Goal: Check status: Check status

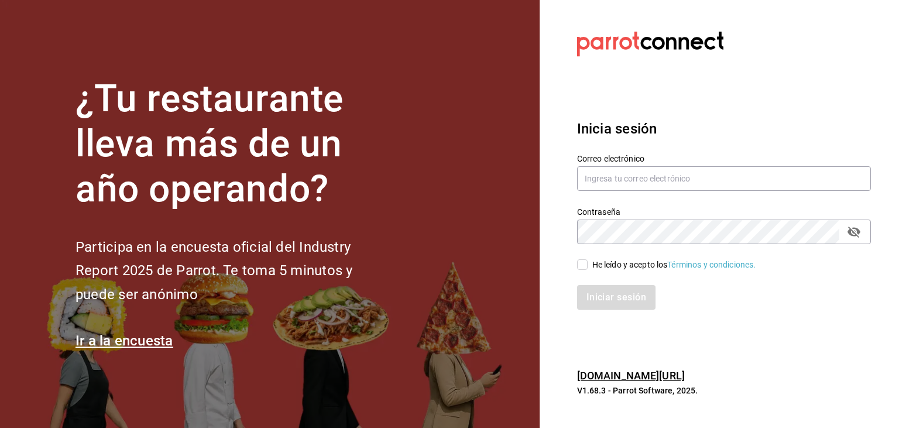
type input "[EMAIL_ADDRESS][DOMAIN_NAME]"
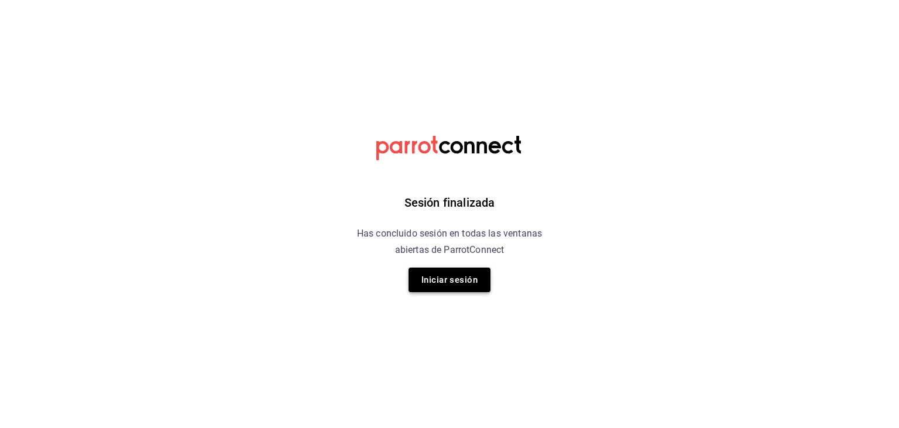
click at [455, 282] on button "Iniciar sesión" at bounding box center [449, 279] width 82 height 25
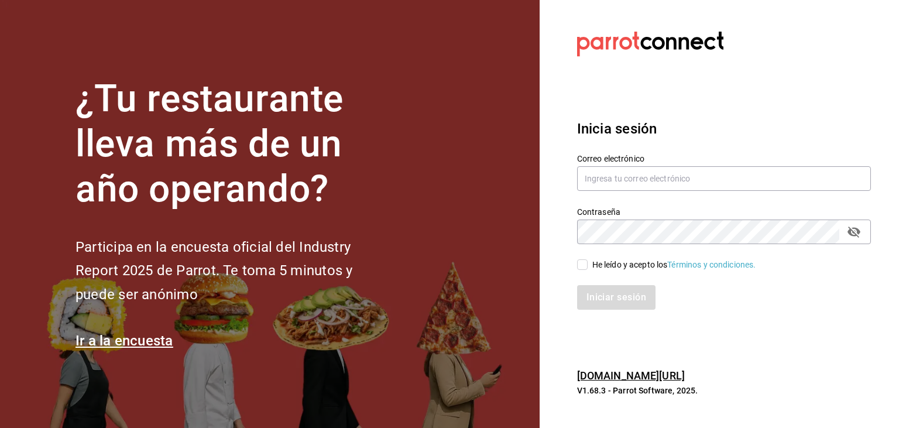
type input "[EMAIL_ADDRESS][DOMAIN_NAME]"
click at [583, 262] on input "He leído y acepto los Términos y condiciones." at bounding box center [582, 264] width 11 height 11
checkbox input "true"
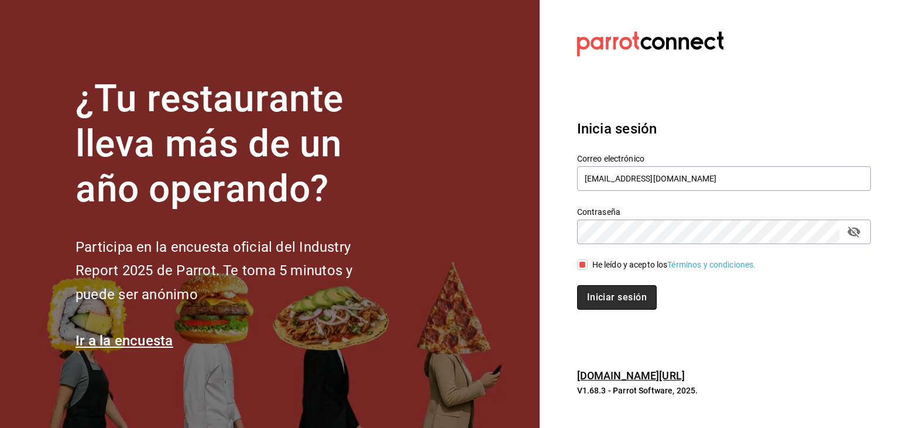
click at [600, 295] on button "Iniciar sesión" at bounding box center [617, 297] width 80 height 25
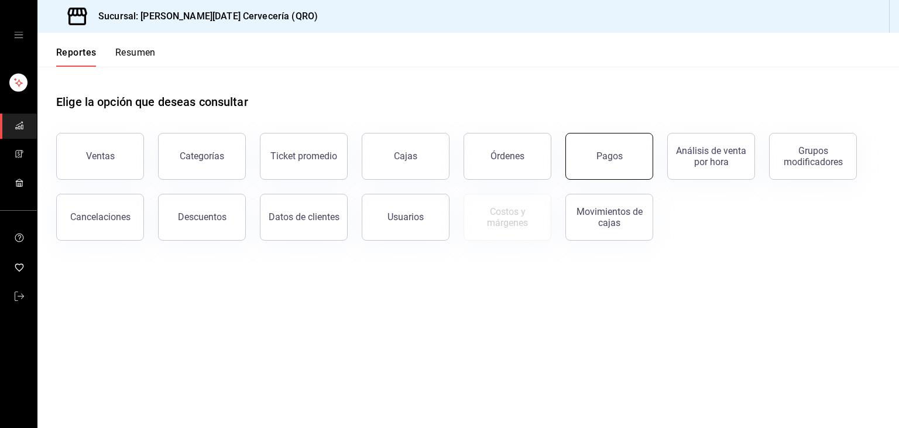
click at [614, 163] on button "Pagos" at bounding box center [609, 156] width 88 height 47
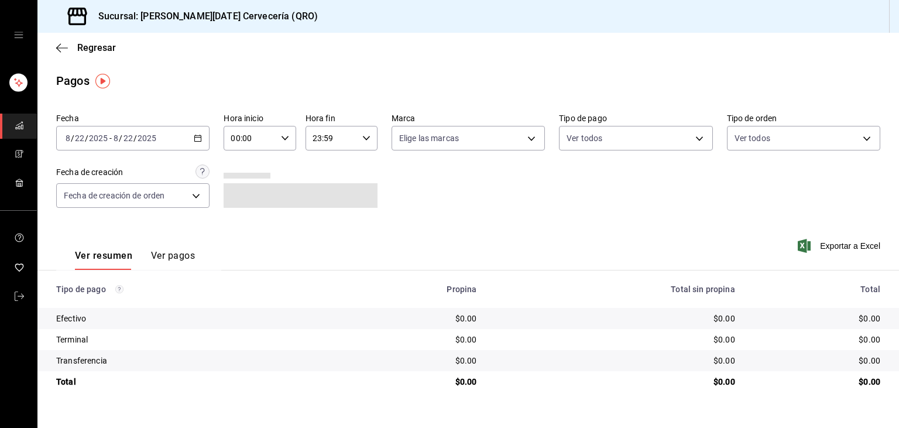
click at [198, 140] on icon "button" at bounding box center [198, 138] width 8 height 8
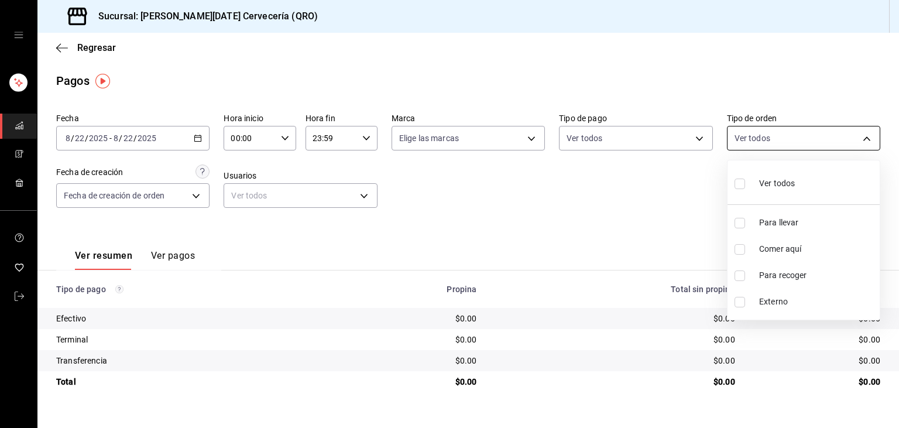
click at [745, 141] on body "Sucursal: Santo Domingo Cervecería (QRO) Regresar Pagos Fecha 2025-08-22 8 / 22…" at bounding box center [449, 214] width 899 height 428
click at [773, 241] on li "Comer aquí" at bounding box center [803, 249] width 152 height 26
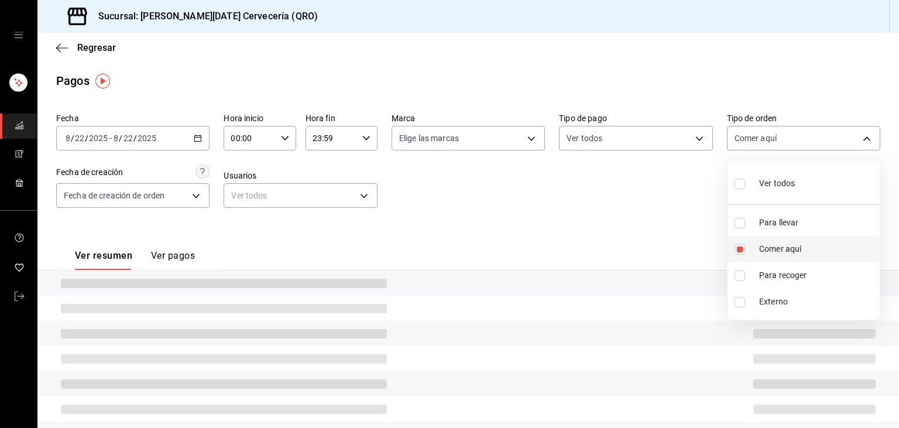
type input "7cea922f-db2b-4f63-883f-4c13e90324fe"
checkbox input "true"
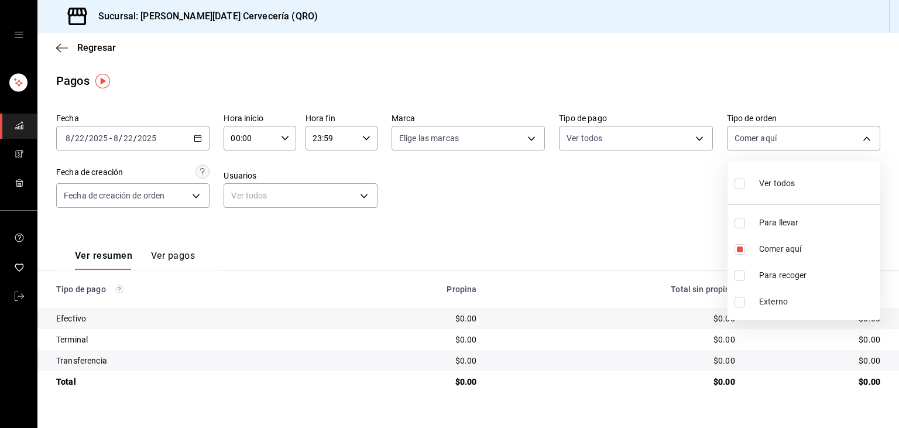
click at [538, 243] on div at bounding box center [449, 214] width 899 height 428
click at [199, 143] on div "2025-08-22 8 / 22 / 2025 - 2025-08-22 8 / 22 / 2025" at bounding box center [132, 138] width 153 height 25
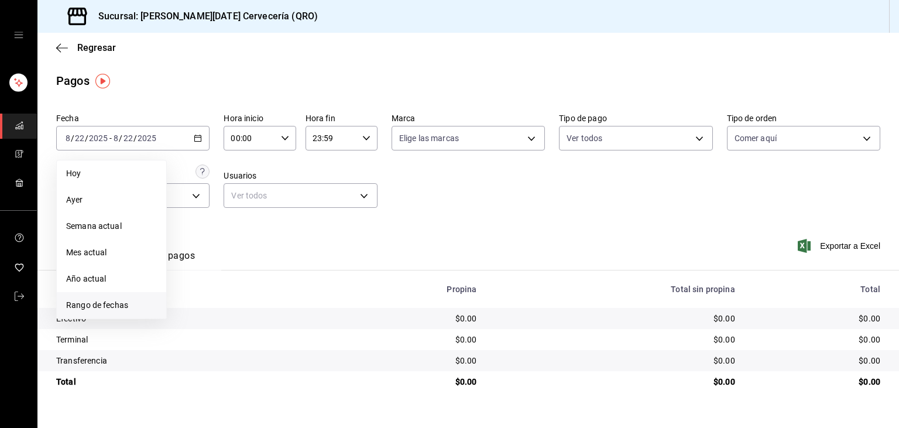
click at [128, 303] on span "Rango de fechas" at bounding box center [111, 305] width 91 height 12
click at [208, 291] on abbr "19" at bounding box center [212, 293] width 8 height 8
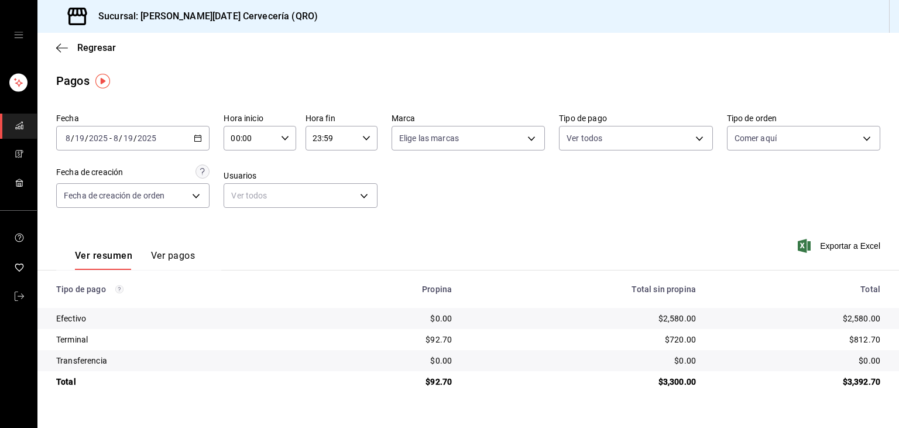
click at [200, 141] on icon "button" at bounding box center [198, 138] width 8 height 8
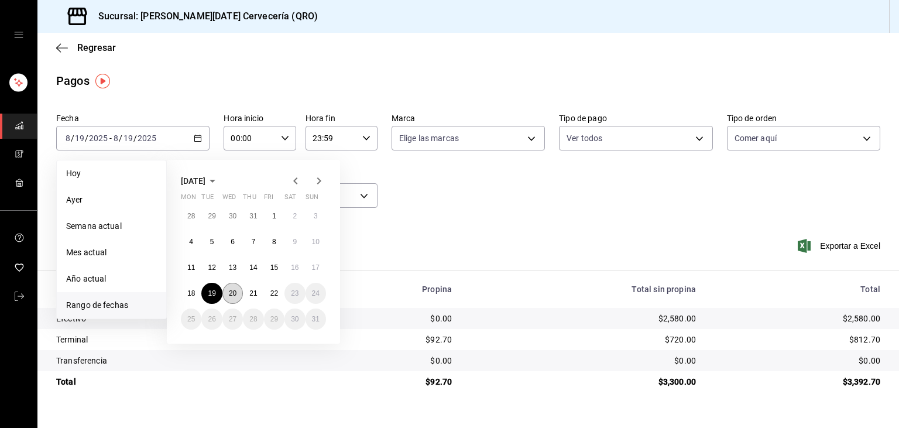
click at [236, 290] on abbr "20" at bounding box center [233, 293] width 8 height 8
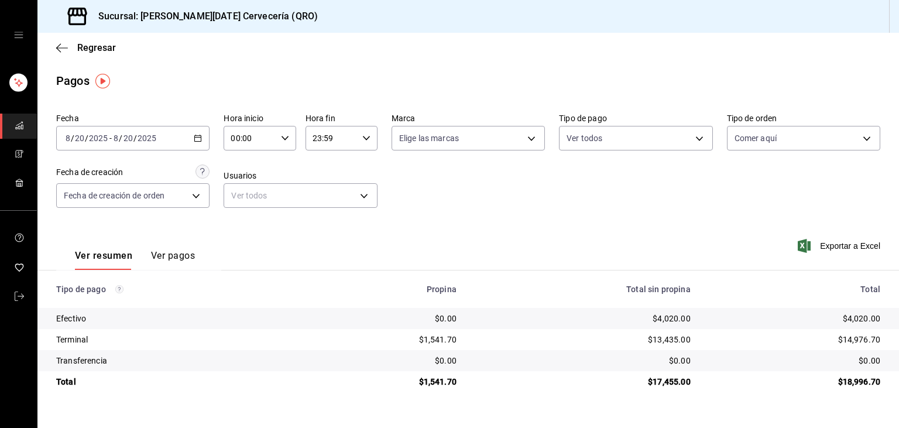
click at [194, 140] on icon "button" at bounding box center [198, 138] width 8 height 8
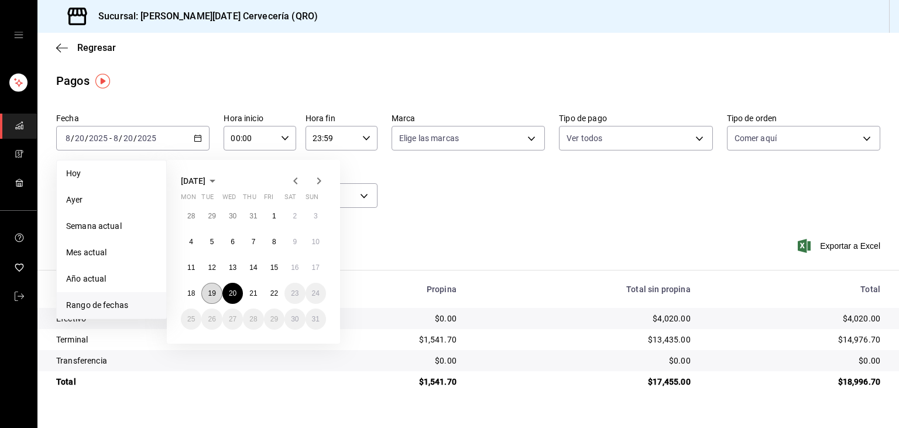
click at [211, 302] on button "19" at bounding box center [211, 293] width 20 height 21
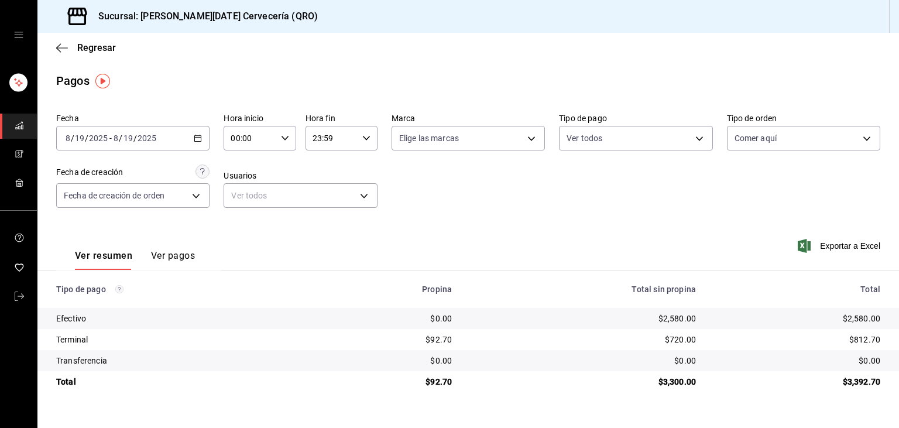
click at [200, 138] on icon "button" at bounding box center [198, 138] width 8 height 8
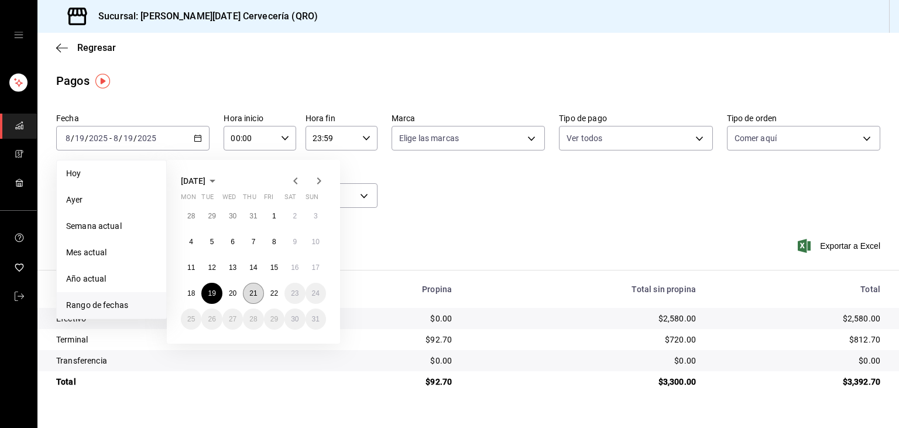
click at [251, 297] on abbr "21" at bounding box center [253, 293] width 8 height 8
